Goal: Information Seeking & Learning: Learn about a topic

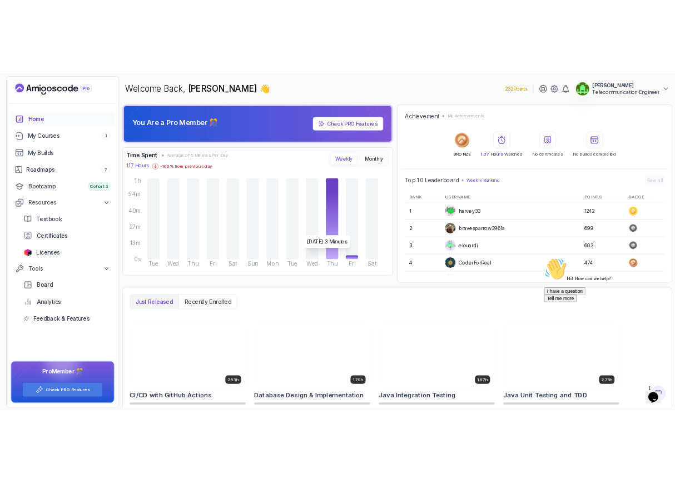
scroll to position [67, 0]
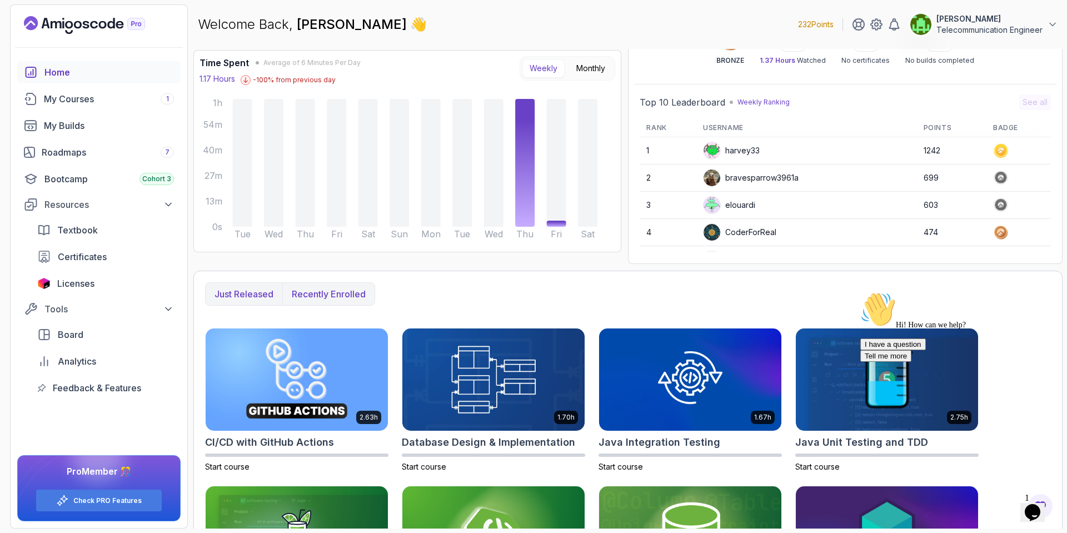
click at [339, 293] on p "Recently enrolled" at bounding box center [329, 293] width 74 height 13
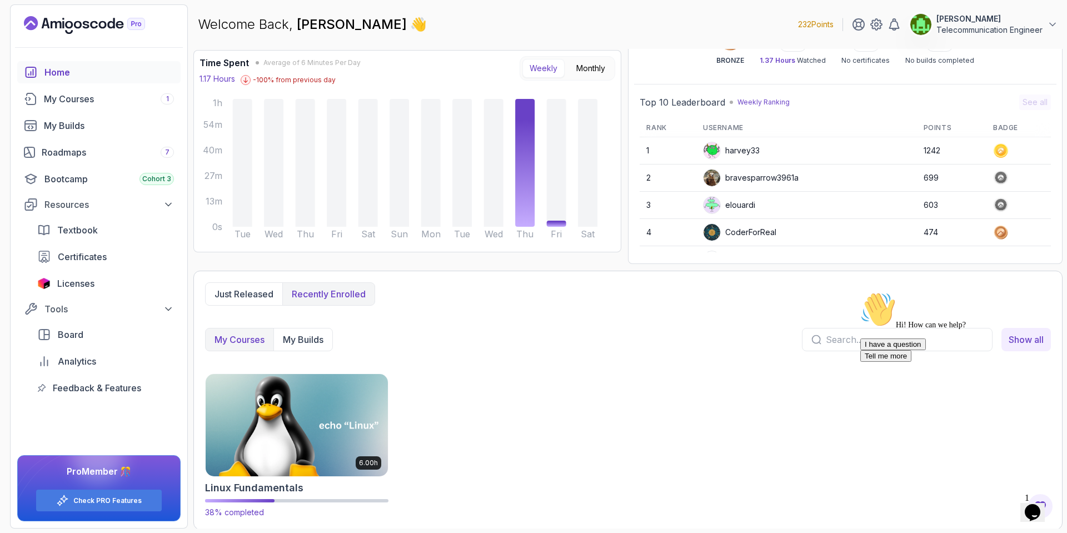
click at [308, 445] on img at bounding box center [296, 424] width 191 height 107
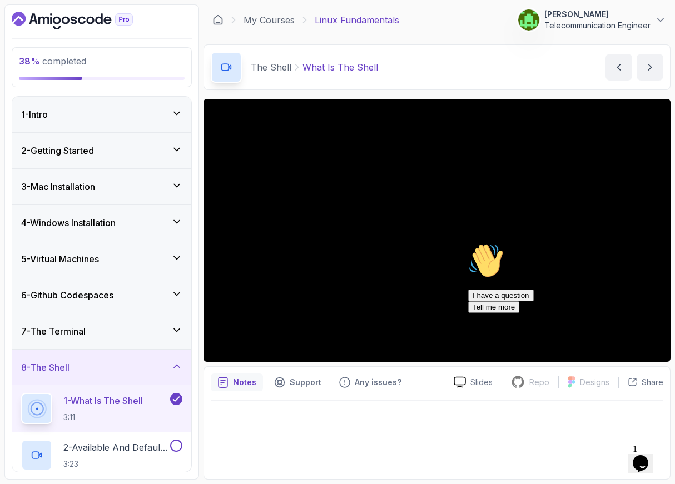
click at [468, 243] on icon "Chat attention grabber" at bounding box center [468, 243] width 0 height 0
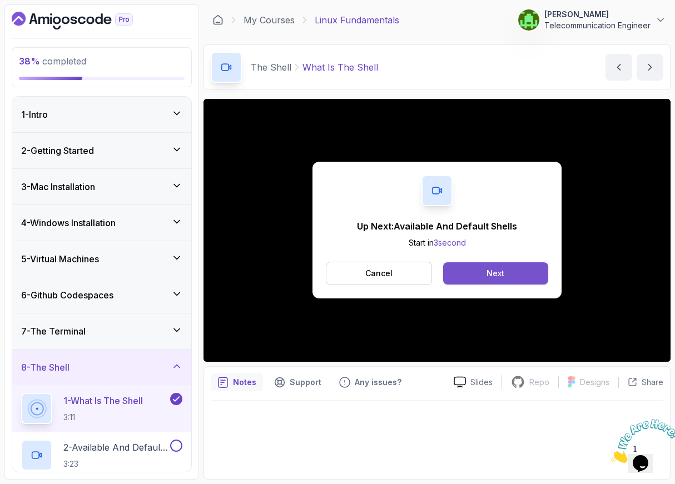
click at [504, 272] on div "Next" at bounding box center [495, 273] width 18 height 11
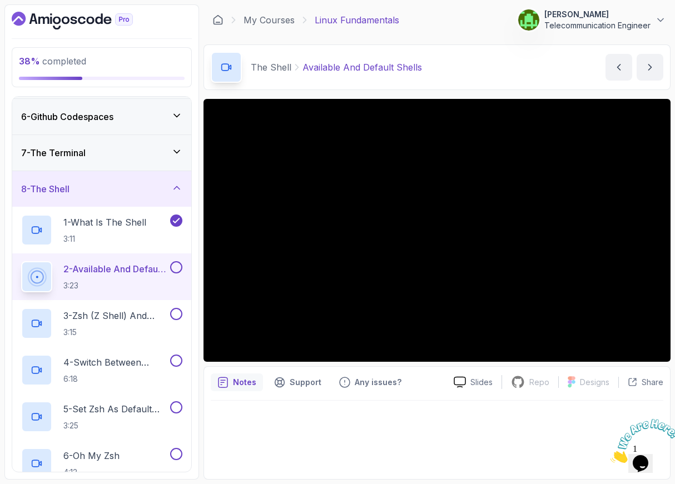
scroll to position [267, 0]
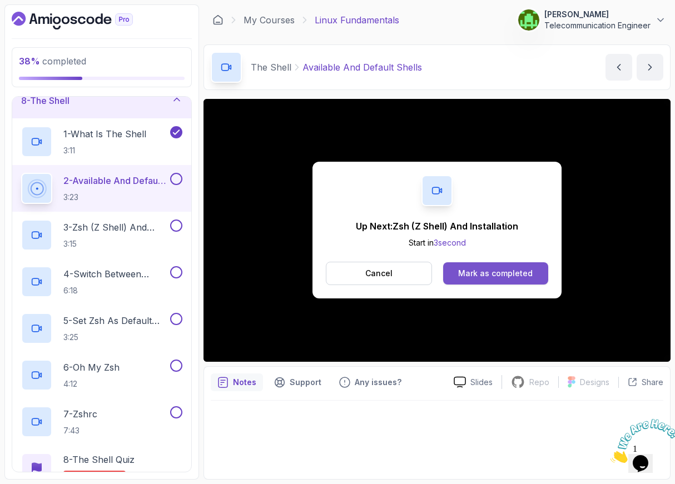
click at [503, 276] on div "Mark as completed" at bounding box center [495, 273] width 75 height 11
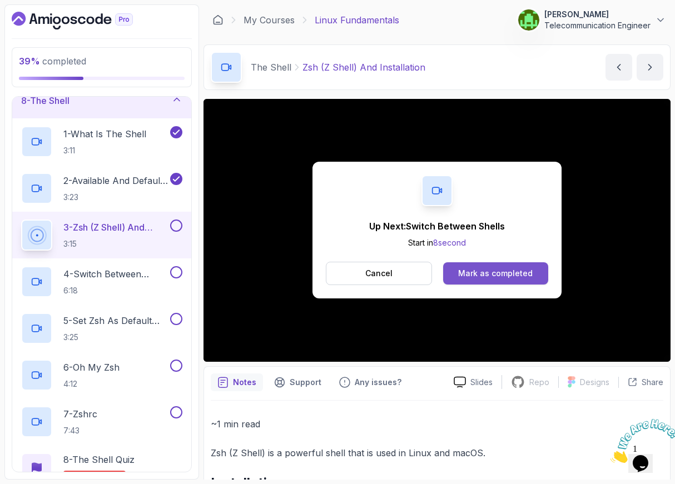
click at [507, 268] on div "Mark as completed" at bounding box center [495, 273] width 75 height 11
